Goal: Complete application form: Complete application form

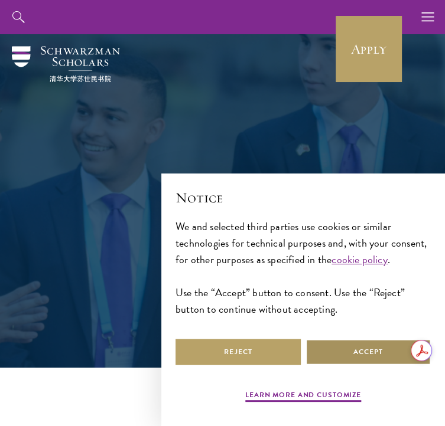
click at [362, 360] on button "Accept" at bounding box center [367, 352] width 125 height 27
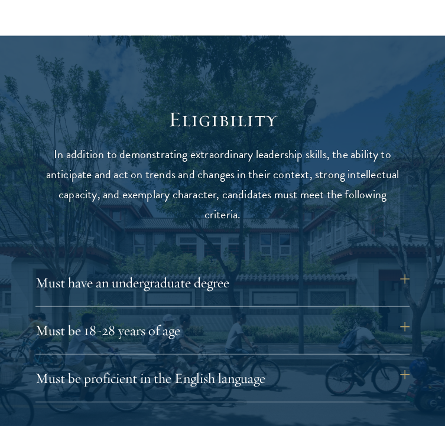
scroll to position [1339, 0]
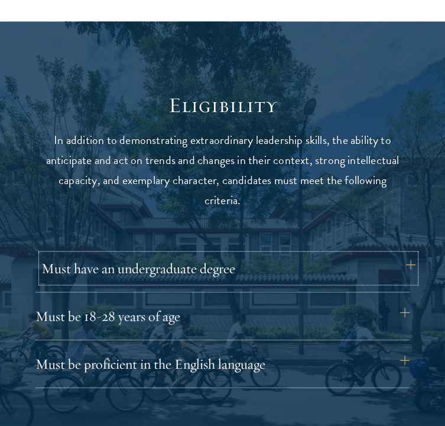
click at [409, 254] on button "Must have an undergraduate degree" at bounding box center [228, 268] width 374 height 28
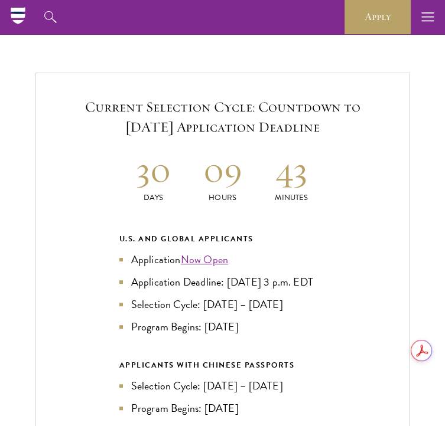
scroll to position [2396, 0]
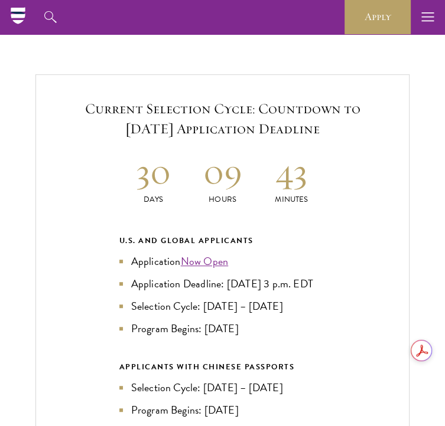
click at [348, 267] on div "Current Selection Cycle: Countdown to September 10, 2025 Application Deadline 3…" at bounding box center [222, 309] width 374 height 471
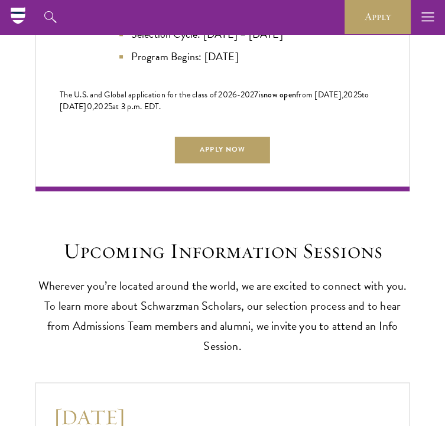
scroll to position [2736, 0]
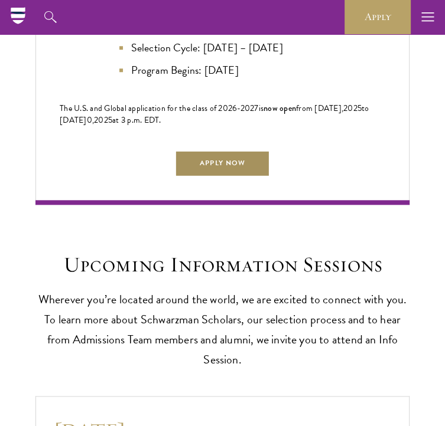
click at [237, 152] on link "Apply Now" at bounding box center [222, 163] width 94 height 27
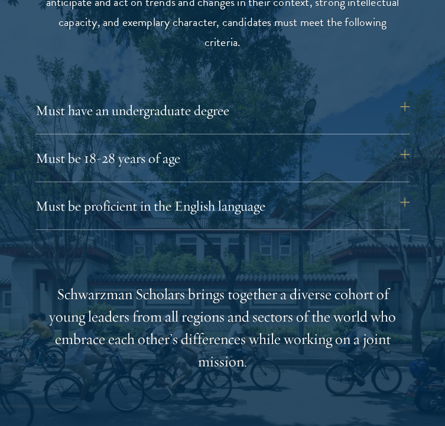
scroll to position [1496, 0]
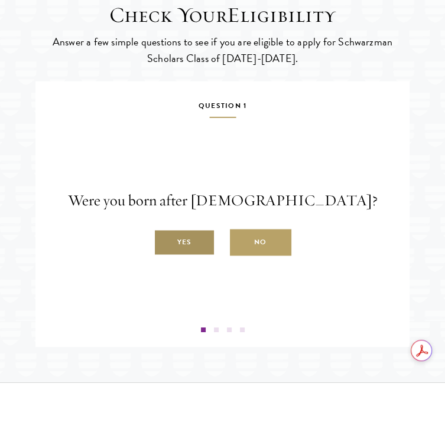
click at [184, 256] on label "Yes" at bounding box center [183, 243] width 61 height 27
click at [164, 241] on input "Yes" at bounding box center [158, 236] width 11 height 11
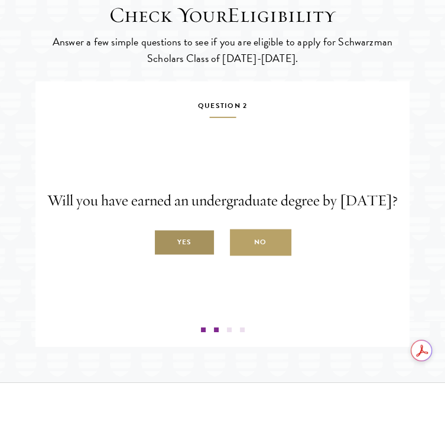
click at [182, 256] on label "Yes" at bounding box center [183, 243] width 61 height 27
click at [164, 241] on input "Yes" at bounding box center [158, 236] width 11 height 11
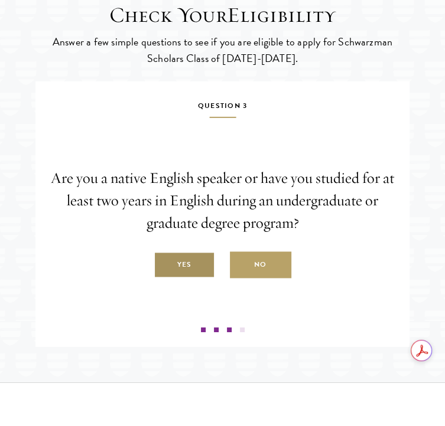
click at [182, 279] on label "Yes" at bounding box center [183, 265] width 61 height 27
click at [164, 264] on input "Yes" at bounding box center [158, 258] width 11 height 11
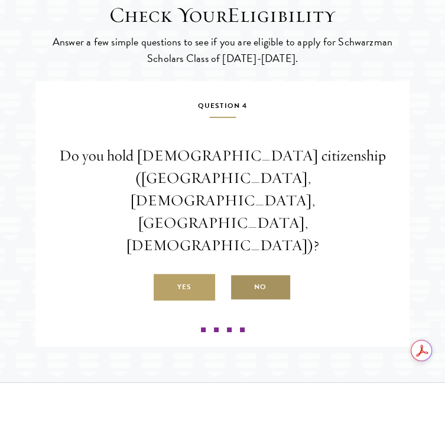
click at [253, 290] on label "No" at bounding box center [260, 288] width 61 height 27
click at [240, 286] on input "No" at bounding box center [235, 281] width 11 height 11
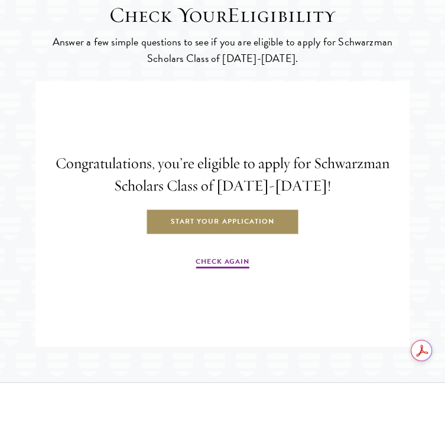
click at [214, 236] on link "Start Your Application" at bounding box center [222, 222] width 153 height 27
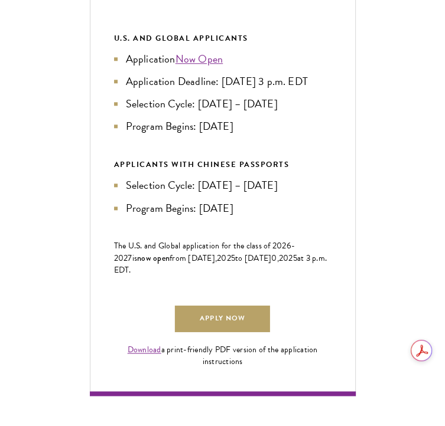
scroll to position [605, 0]
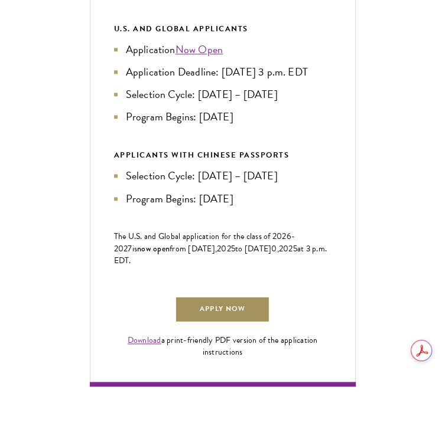
click at [222, 323] on link "Apply Now" at bounding box center [222, 309] width 94 height 27
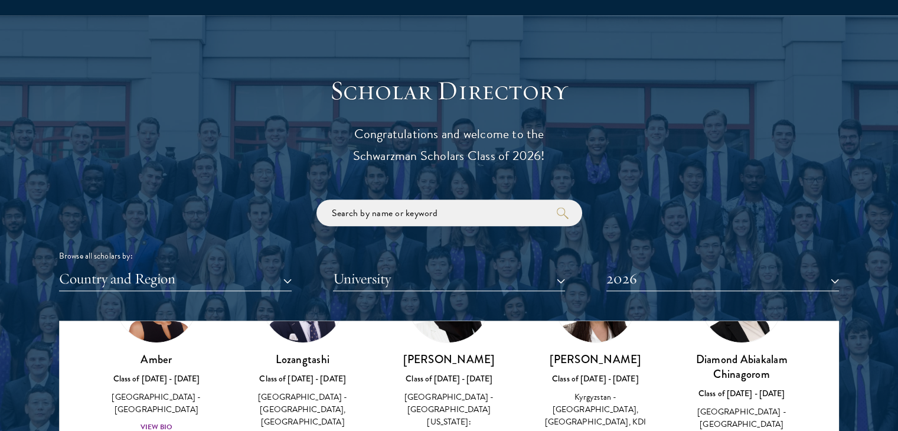
scroll to position [110, 0]
